Goal: Task Accomplishment & Management: Manage account settings

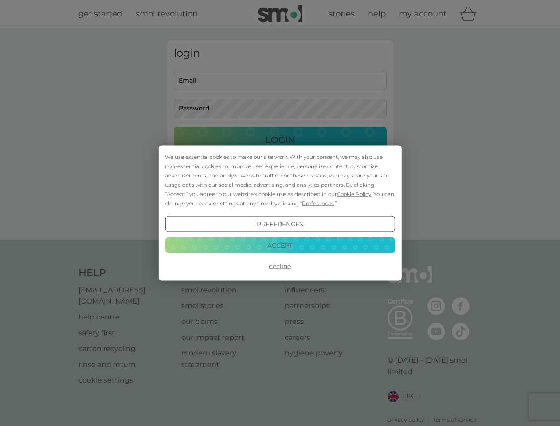
click at [354, 194] on span "Cookie Policy" at bounding box center [354, 194] width 34 height 7
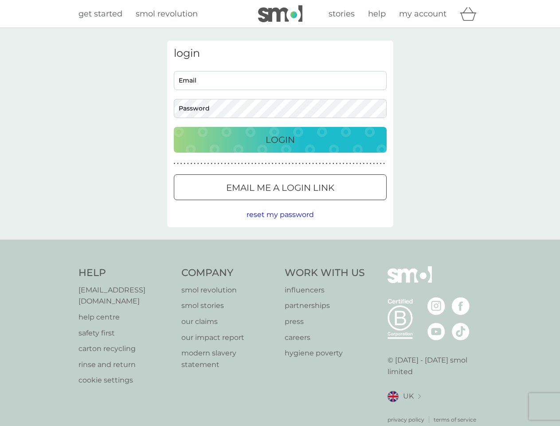
click at [317, 203] on div "login Email Password Login ● ● ● ● ● ● ● ● ● ● ● ● ● ● ● ● ● ● ● ● ● ● ● ● ● ● …" at bounding box center [280, 133] width 226 height 187
click at [280, 224] on div "login Email Password Login ● ● ● ● ● ● ● ● ● ● ● ● ● ● ● ● ● ● ● ● ● ● ● ● ● ● …" at bounding box center [280, 133] width 226 height 187
click at [280, 266] on div "Help [EMAIL_ADDRESS][DOMAIN_NAME] help centre safety first carton recycling rin…" at bounding box center [279, 344] width 403 height 157
click at [280, 245] on div "Help [EMAIL_ADDRESS][DOMAIN_NAME] help centre safety first carton recycling rin…" at bounding box center [280, 344] width 560 height 211
